Goal: Check status: Check status

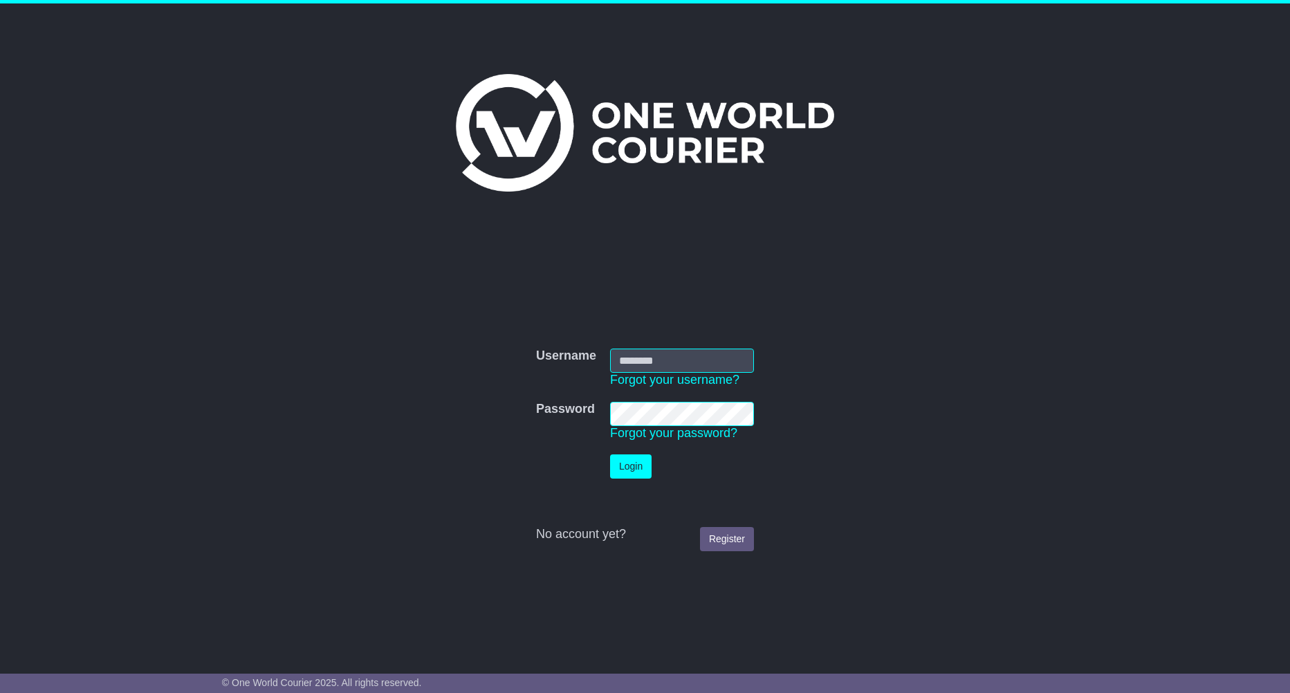
type input "**********"
click at [621, 464] on button "Login" at bounding box center [631, 467] width 42 height 24
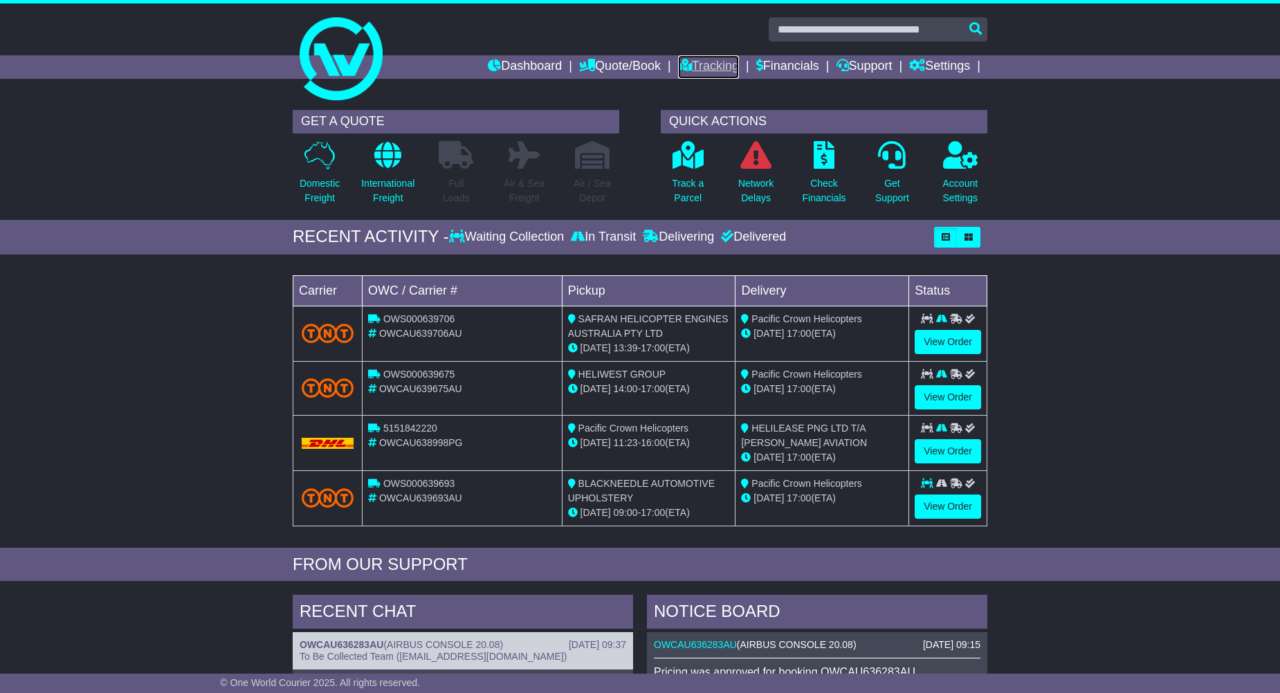
click at [695, 64] on link "Tracking" at bounding box center [708, 67] width 61 height 24
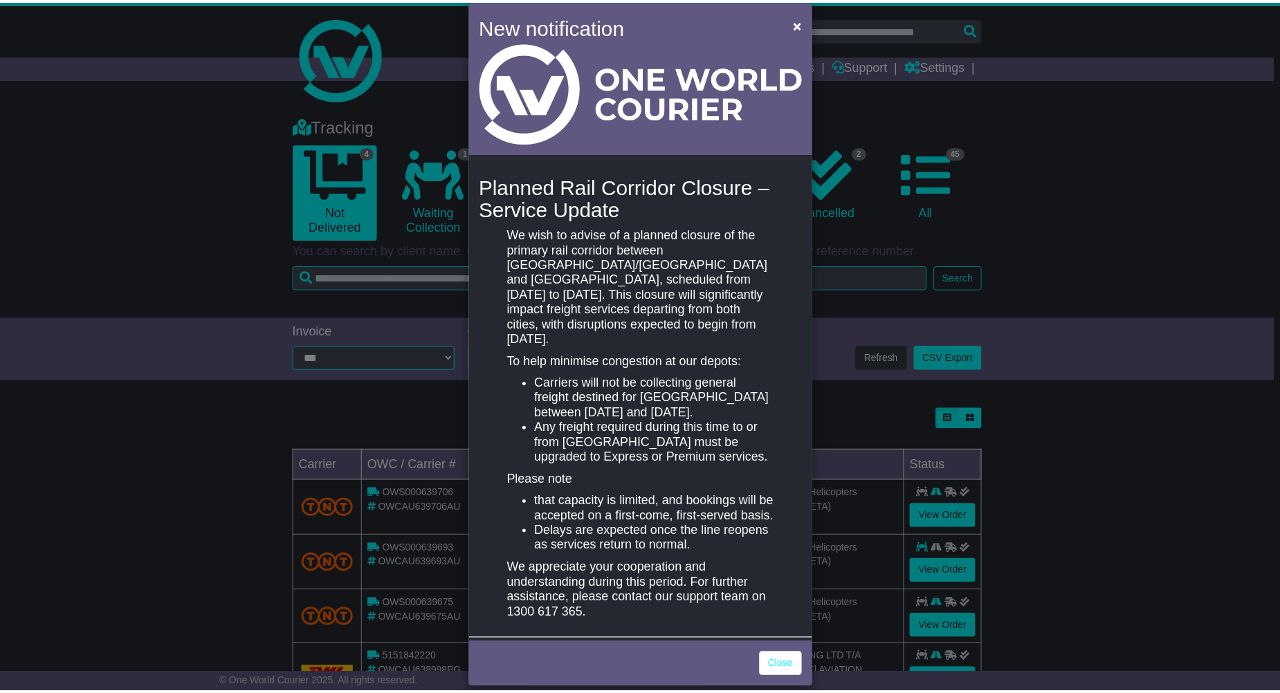
scroll to position [36, 0]
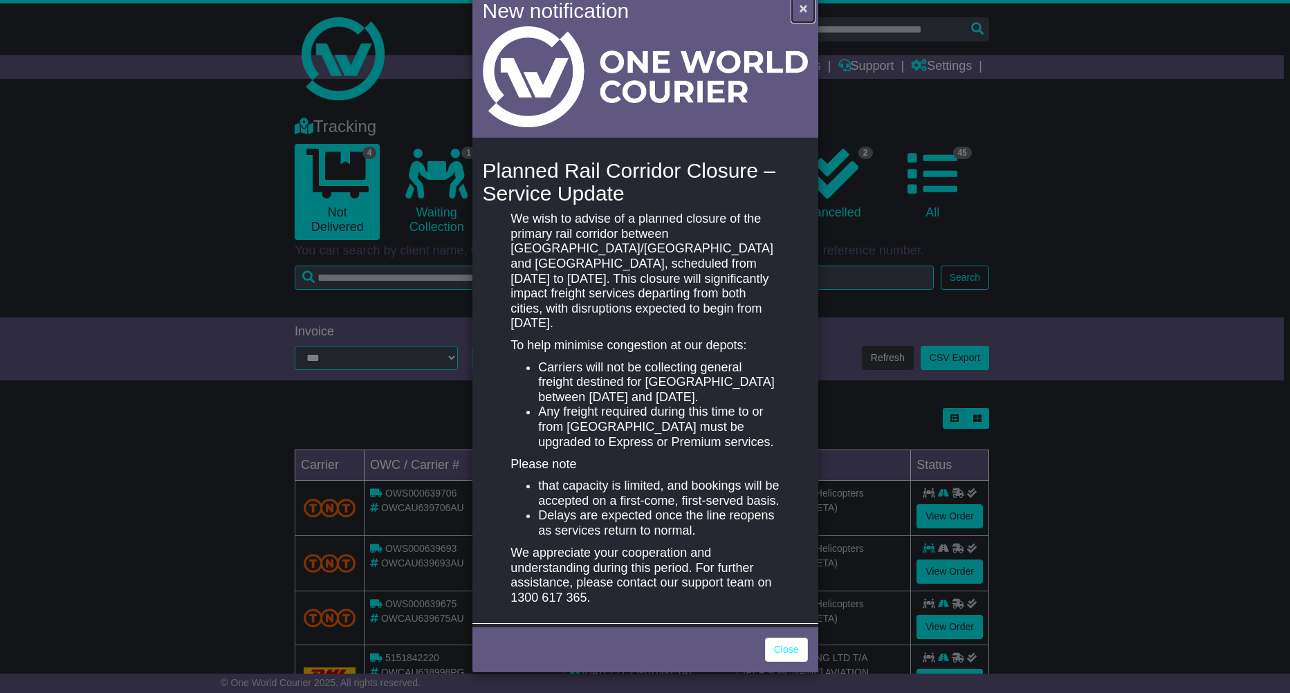
click at [799, 8] on span "×" at bounding box center [803, 8] width 8 height 16
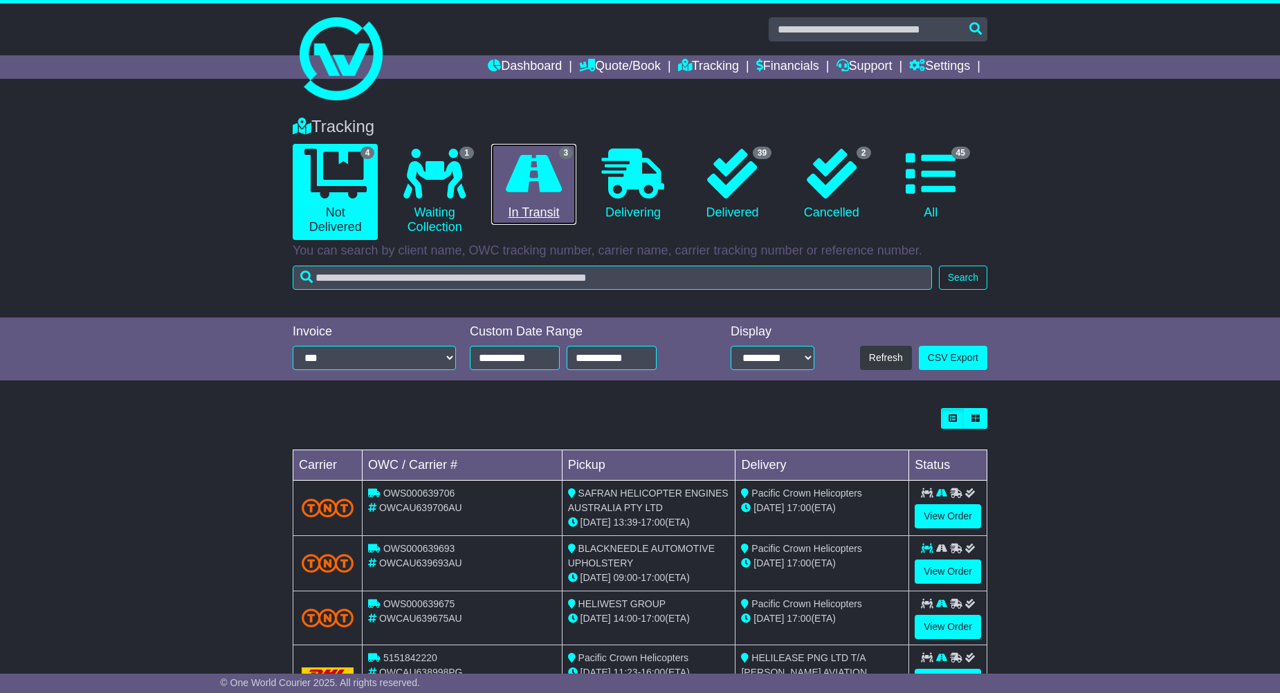
click at [562, 201] on link "3 In Transit" at bounding box center [533, 185] width 85 height 82
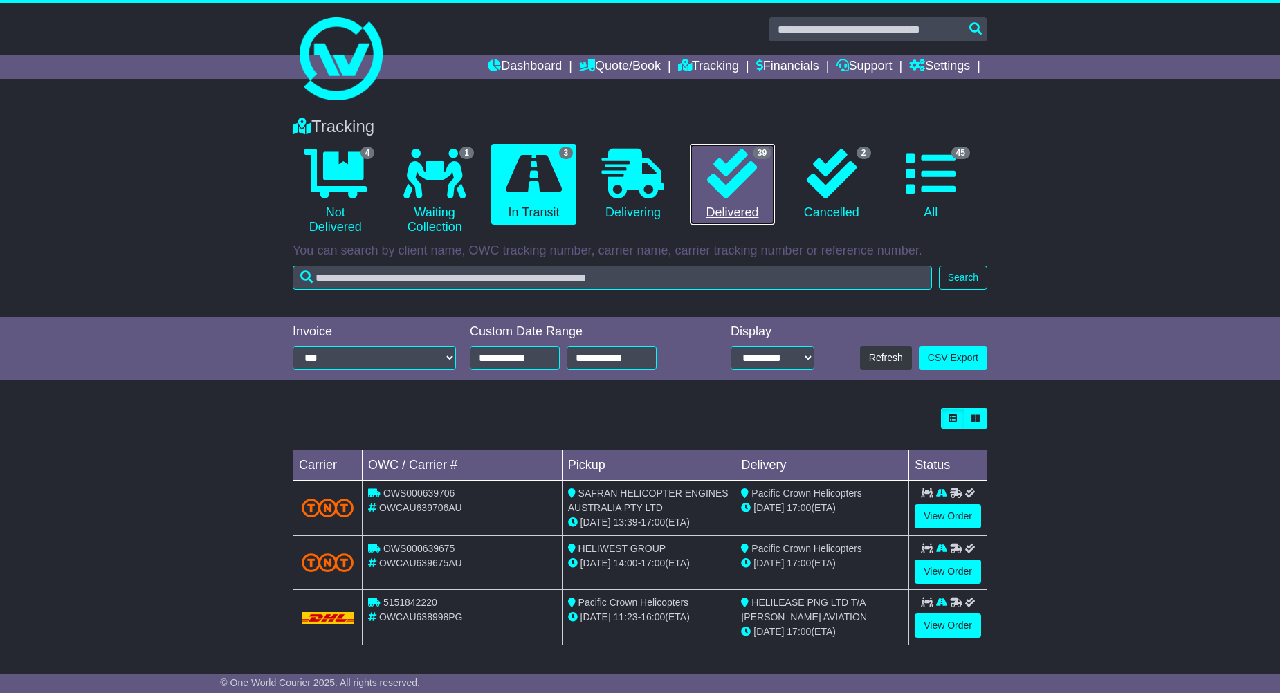
click at [748, 178] on icon at bounding box center [732, 174] width 50 height 50
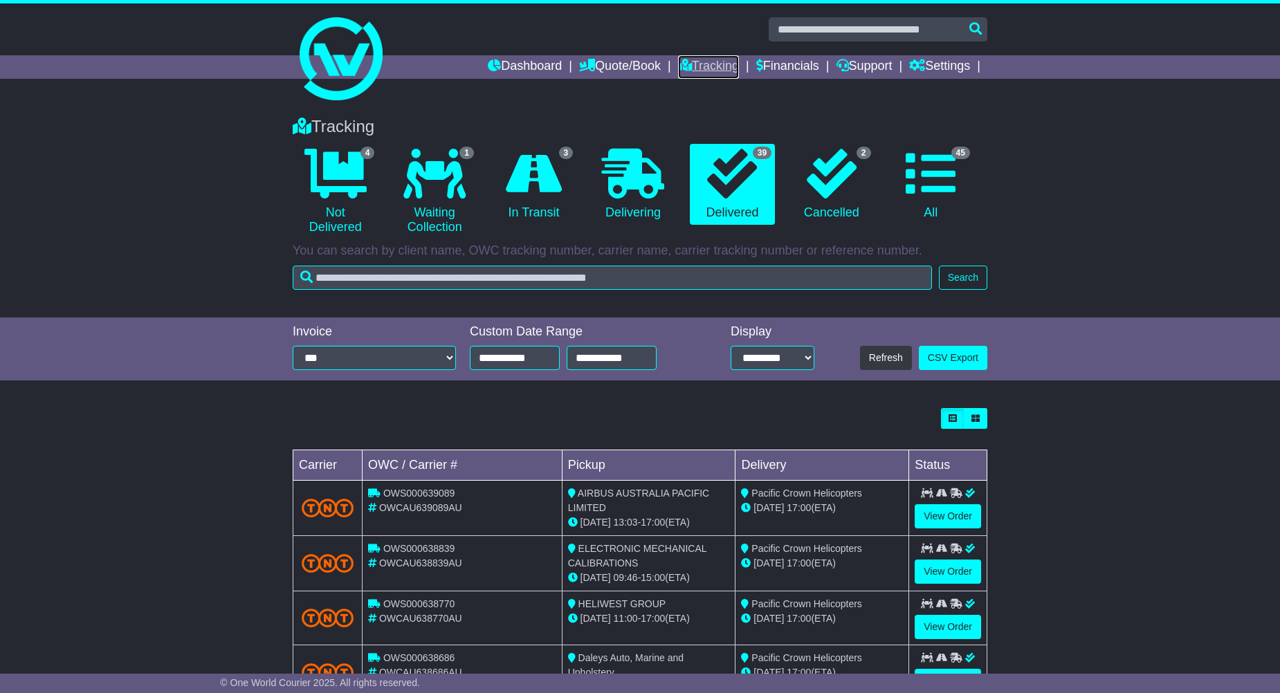
click at [717, 73] on link "Tracking" at bounding box center [708, 67] width 61 height 24
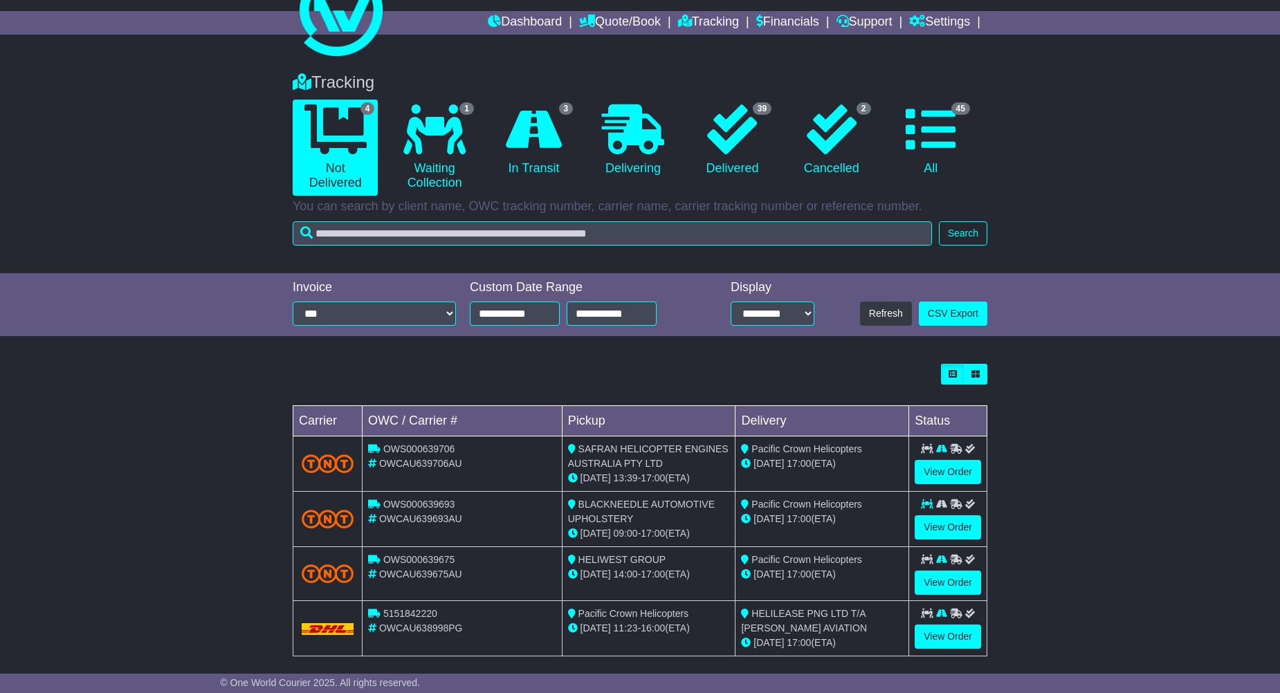
scroll to position [57, 0]
